Goal: Transaction & Acquisition: Purchase product/service

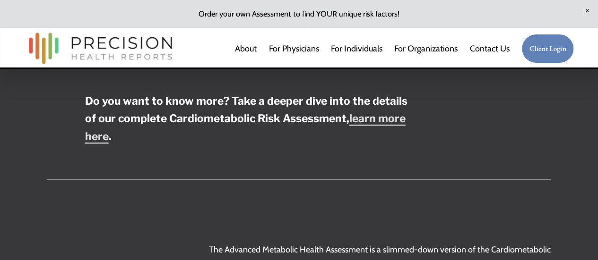
scroll to position [2338, 0]
click at [358, 142] on strong "learn more here" at bounding box center [245, 127] width 321 height 31
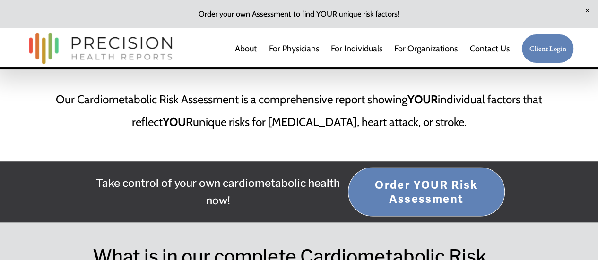
scroll to position [802, 0]
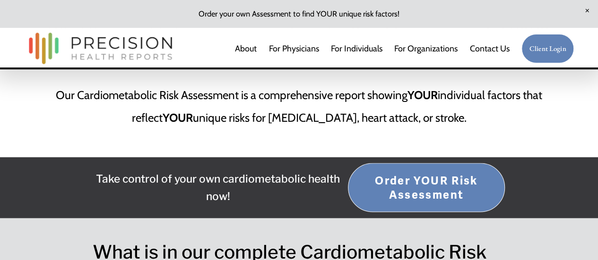
click at [392, 165] on link "Order YOUR Risk Assessment" at bounding box center [426, 187] width 157 height 49
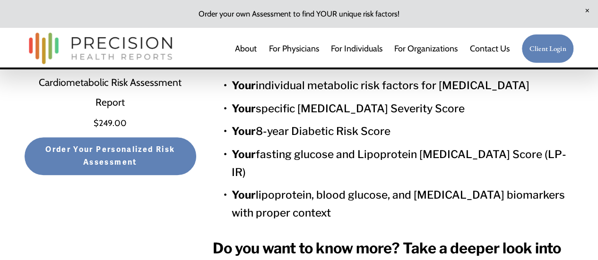
scroll to position [278, 0]
